Goal: Find specific page/section: Find specific page/section

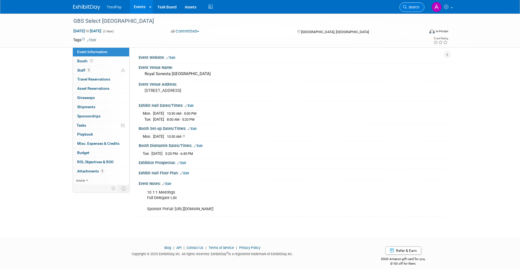
click at [414, 9] on span "Search" at bounding box center [413, 7] width 12 height 4
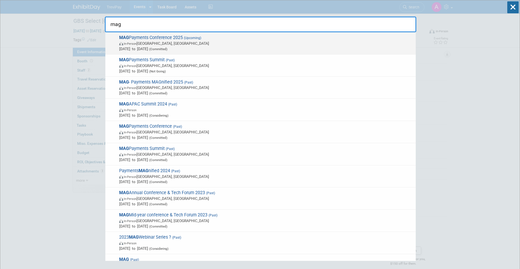
type input "mag"
click at [297, 37] on span "MAG Payments Conference 2025 (Upcoming) In-Person San Antonio, TX Sep 8, 2025 t…" at bounding box center [266, 43] width 296 height 17
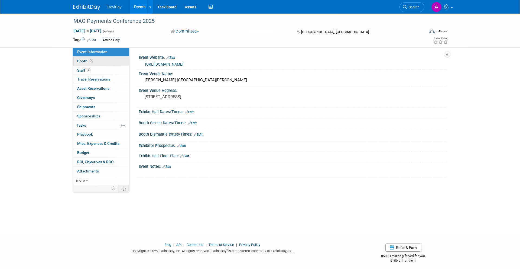
click at [98, 62] on link "Booth" at bounding box center [101, 61] width 56 height 9
